Goal: Find specific page/section: Find specific page/section

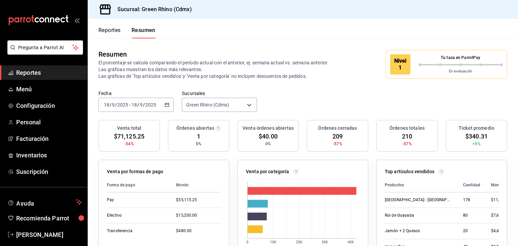
scroll to position [34, 0]
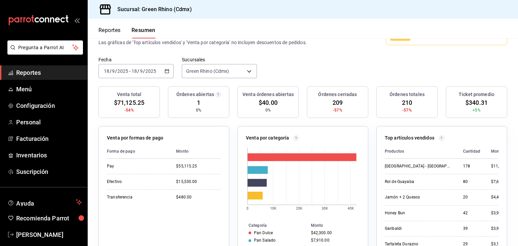
click at [112, 27] on button "Reportes" at bounding box center [110, 32] width 22 height 11
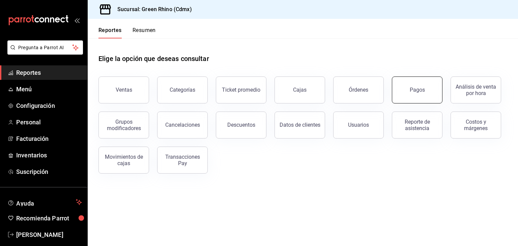
click at [421, 93] on div "Pagos" at bounding box center [417, 90] width 15 height 6
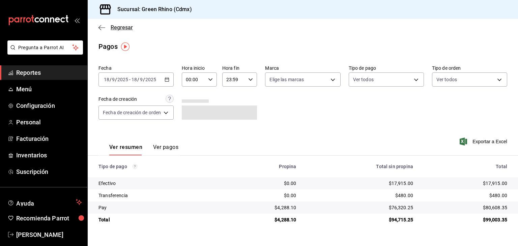
click at [105, 24] on span "Regresar" at bounding box center [116, 27] width 34 height 6
